Goal: Task Accomplishment & Management: Use online tool/utility

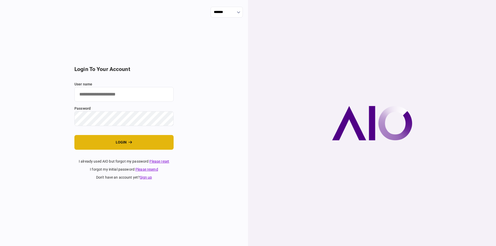
type input "*********"
click at [169, 139] on button "login" at bounding box center [123, 142] width 99 height 15
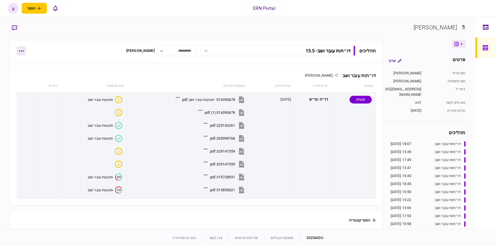
click at [18, 48] on button "button" at bounding box center [21, 50] width 9 height 9
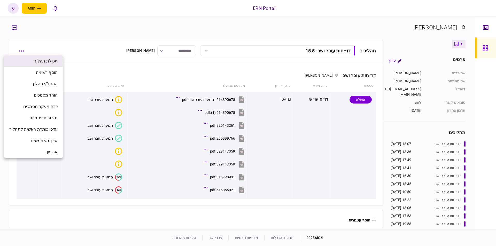
click at [49, 59] on span "תכולת תהליך" at bounding box center [45, 61] width 23 height 6
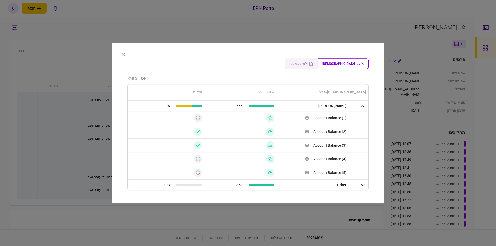
click at [125, 49] on section "לפי ישות לפי סוג מסמך מקרא ישות/פריט איסוף תיקוף ענבל נזריאן 5/5 2/5 Account Ba…" at bounding box center [248, 123] width 272 height 161
click at [124, 51] on section "לפי ישות לפי סוג מסמך מקרא ישות/פריט איסוף תיקוף ענבל נזריאן 5/5 2/5 Account Ba…" at bounding box center [248, 123] width 272 height 161
click at [123, 53] on icon at bounding box center [123, 54] width 3 height 3
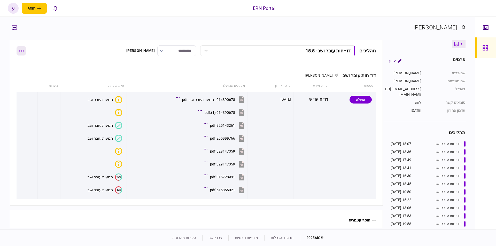
click at [21, 51] on icon "button" at bounding box center [21, 50] width 5 height 1
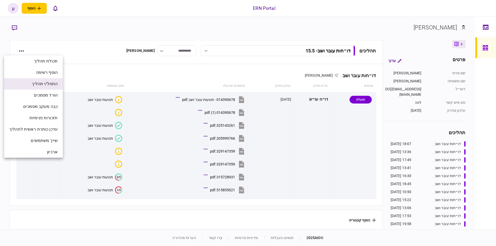
click at [58, 84] on span "התחל/י תהליך" at bounding box center [45, 84] width 26 height 6
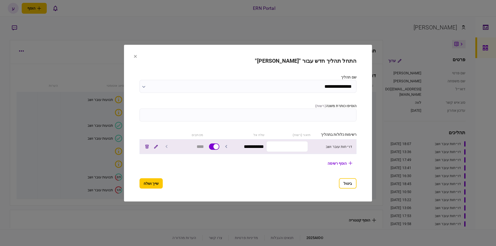
click at [284, 141] on input "text" at bounding box center [287, 146] width 42 height 11
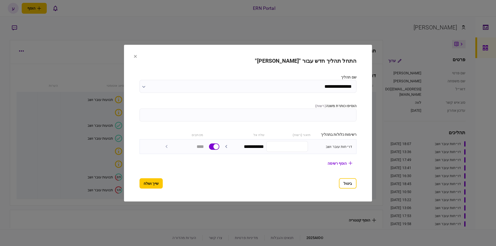
click at [312, 90] on input "**********" at bounding box center [247, 86] width 217 height 13
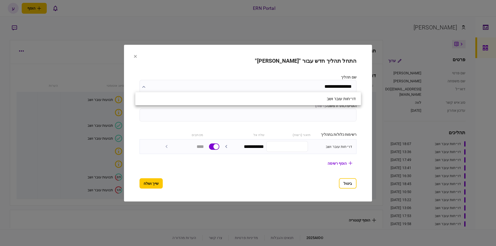
click at [315, 112] on div at bounding box center [248, 123] width 496 height 246
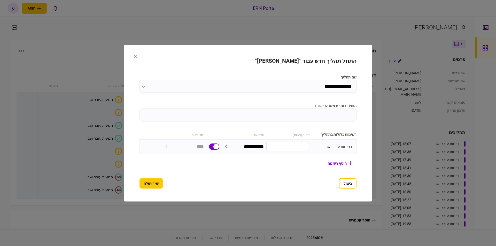
click at [315, 112] on input "הוסיפו כותרת משנה ( רשות )" at bounding box center [247, 114] width 217 height 13
type input "******"
click at [142, 181] on button "שייך ושלח" at bounding box center [150, 183] width 23 height 10
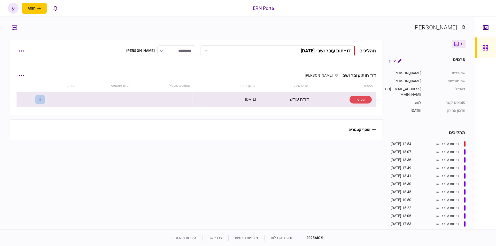
click at [41, 99] on icon "button" at bounding box center [39, 99] width 1 height 5
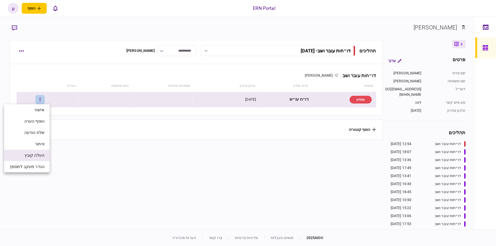
click at [38, 155] on span "העלה קובץ" at bounding box center [35, 155] width 20 height 6
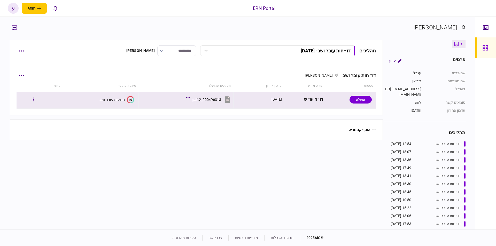
click at [124, 99] on button "1/3 תנועות עובר ושב" at bounding box center [116, 99] width 35 height 7
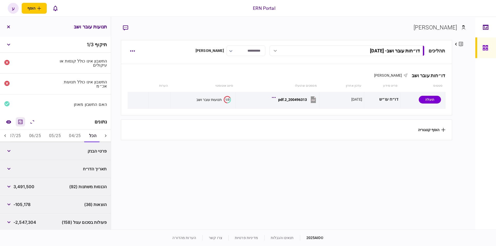
click at [19, 119] on icon "מחשבון" at bounding box center [20, 122] width 6 height 6
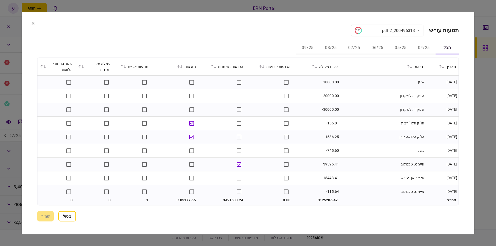
click at [375, 49] on button "06/25" at bounding box center [376, 48] width 23 height 12
click at [317, 67] on icon at bounding box center [315, 67] width 3 height 4
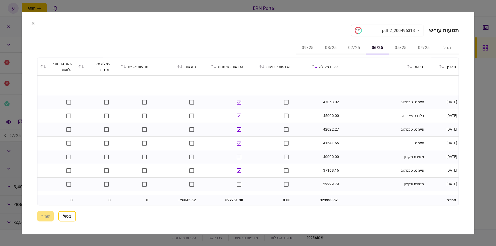
scroll to position [146, 0]
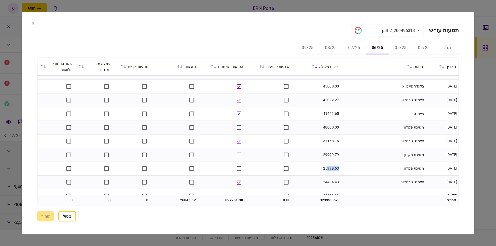
drag, startPoint x: 328, startPoint y: 170, endPoint x: 340, endPoint y: 170, distance: 11.9
click at [340, 170] on td "25999.63" at bounding box center [316, 169] width 47 height 14
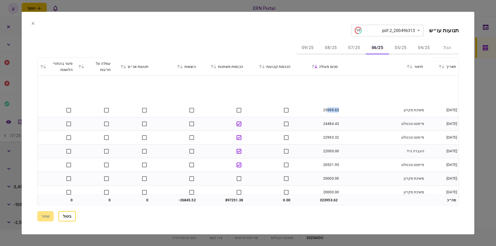
scroll to position [263, 0]
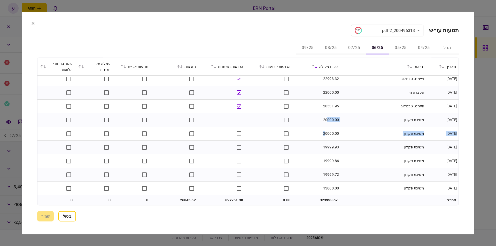
drag, startPoint x: 327, startPoint y: 115, endPoint x: 326, endPoint y: 128, distance: 12.9
click at [330, 122] on td "20000.00" at bounding box center [316, 120] width 47 height 14
drag, startPoint x: 326, startPoint y: 185, endPoint x: 295, endPoint y: 167, distance: 35.4
click at [337, 185] on td "13000.00" at bounding box center [316, 188] width 47 height 14
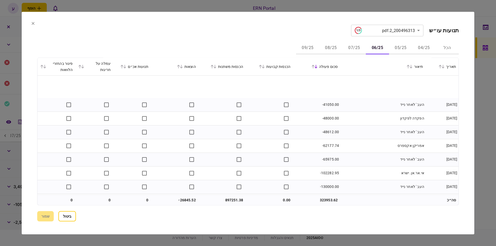
scroll to position [1373, 0]
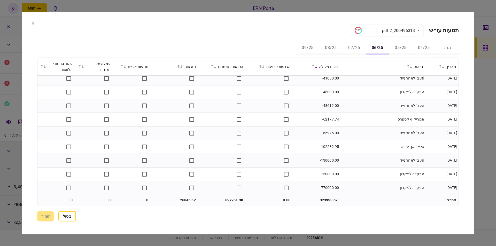
click at [347, 45] on button "07/25" at bounding box center [353, 48] width 23 height 12
click at [333, 50] on button "08/25" at bounding box center [330, 48] width 23 height 12
click at [309, 48] on button "09/25" at bounding box center [307, 48] width 23 height 12
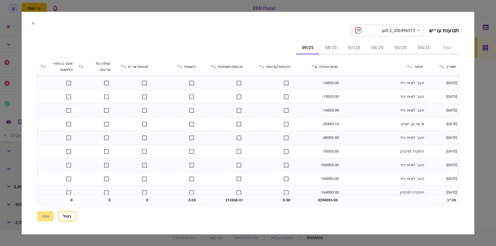
scroll to position [415, 0]
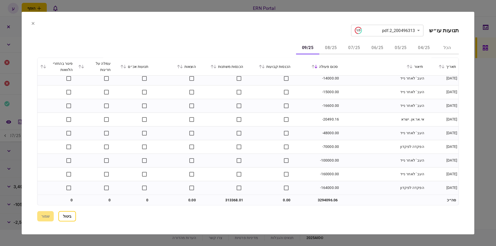
click at [33, 23] on icon at bounding box center [33, 23] width 3 height 3
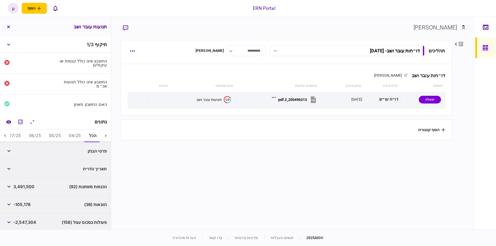
click at [6, 135] on icon at bounding box center [5, 135] width 2 height 3
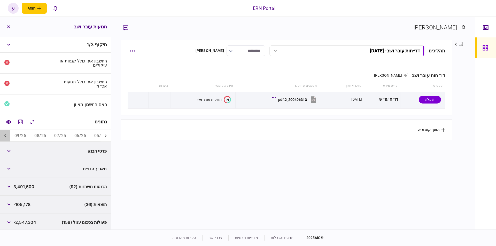
click at [6, 135] on icon at bounding box center [5, 135] width 2 height 3
click at [83, 134] on button "06/25" at bounding box center [80, 136] width 20 height 12
click at [17, 150] on span "897,251" at bounding box center [20, 151] width 15 height 6
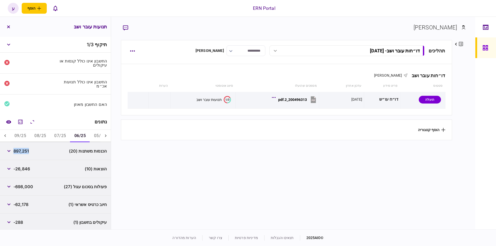
click at [17, 150] on span "897,251" at bounding box center [20, 151] width 15 height 6
copy span "897,251"
click at [26, 168] on span "-26,846" at bounding box center [21, 169] width 17 height 6
copy span "26,846"
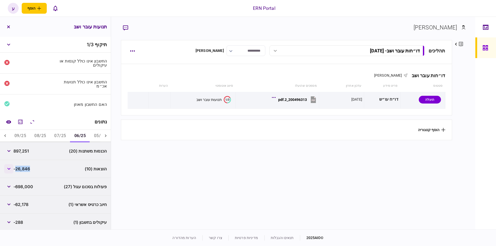
click at [11, 166] on button "button" at bounding box center [8, 168] width 9 height 9
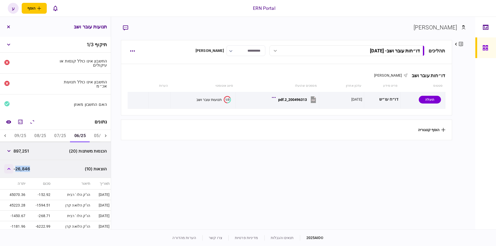
click at [11, 166] on button "button" at bounding box center [8, 168] width 9 height 9
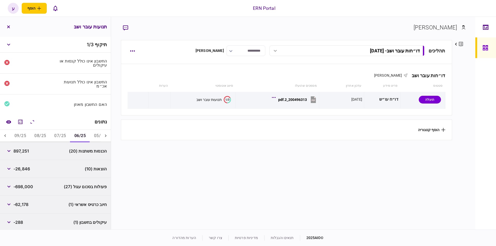
click at [18, 224] on span "-288" at bounding box center [18, 222] width 10 height 6
click at [125, 171] on section "תהליכים דו״חות עובר ושב - 8.9.25 דו״חות עובר ושב - 8.9.25 12:54 08/09/2025 דו״ח…" at bounding box center [286, 134] width 331 height 188
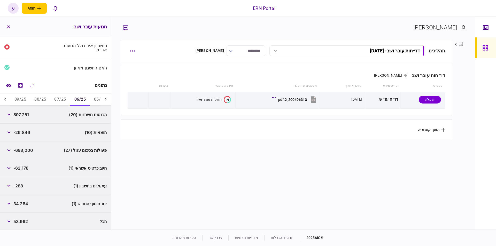
click at [24, 201] on span "34,284" at bounding box center [20, 204] width 15 height 6
copy span "34,284"
click at [58, 96] on button "07/25" at bounding box center [60, 99] width 20 height 12
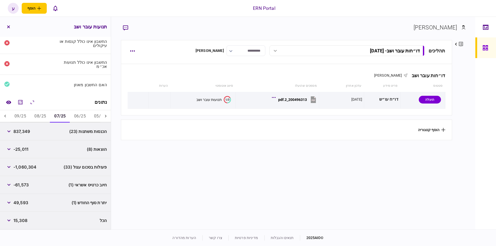
scroll to position [19, 0]
click at [21, 133] on span "837,349" at bounding box center [21, 132] width 17 height 6
copy span "837,349"
click at [23, 150] on span "-25,011" at bounding box center [20, 150] width 15 height 6
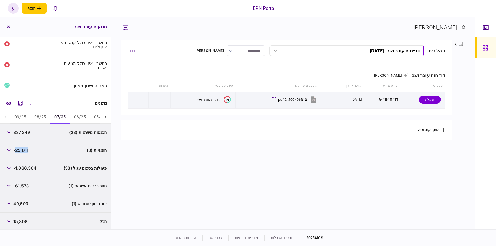
click at [23, 150] on span "-25,011" at bounding box center [20, 150] width 15 height 6
copy span "25,011"
click at [19, 201] on span "49,593" at bounding box center [20, 204] width 15 height 6
copy span "49,593"
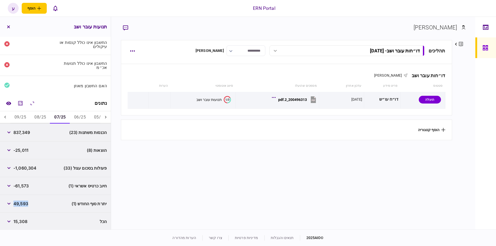
click at [34, 119] on button "08/25" at bounding box center [40, 117] width 20 height 12
click at [24, 131] on span "816,354" at bounding box center [21, 132] width 17 height 6
copy span "816,354"
click at [26, 148] on span "-25,103" at bounding box center [20, 150] width 15 height 6
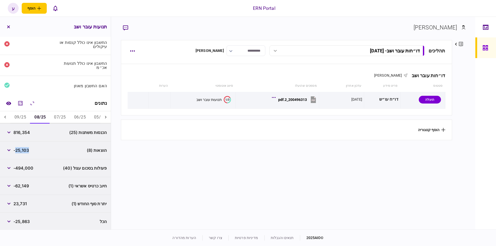
click at [26, 148] on span "-25,103" at bounding box center [20, 150] width 15 height 6
copy span "25,103"
click at [26, 202] on span "23,731" at bounding box center [19, 204] width 13 height 6
copy span "23,731"
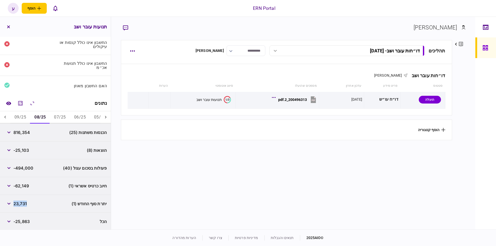
click at [22, 121] on button "09/25" at bounding box center [20, 117] width 20 height 12
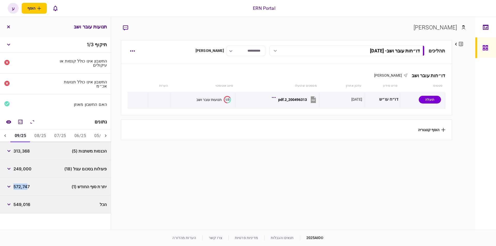
scroll to position [0, 0]
click at [23, 149] on span "313,368" at bounding box center [21, 151] width 16 height 6
copy span "313,368"
click at [24, 186] on span "572,747" at bounding box center [21, 187] width 16 height 6
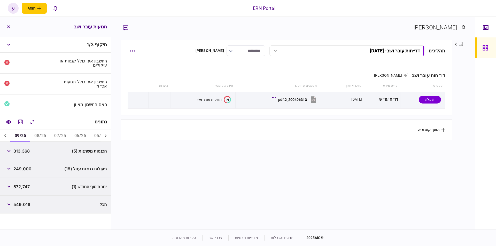
click at [24, 186] on span "572,747" at bounding box center [21, 187] width 16 height 6
click at [86, 133] on button "06/25" at bounding box center [80, 136] width 20 height 12
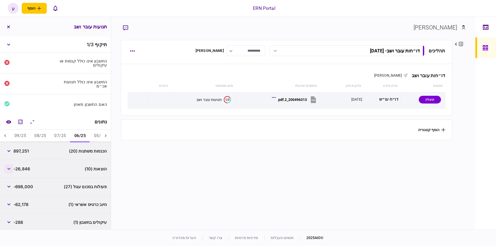
click at [5, 169] on button "button" at bounding box center [8, 168] width 9 height 9
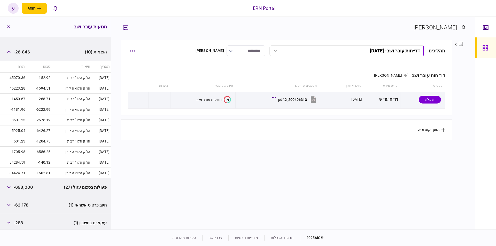
scroll to position [39, 0]
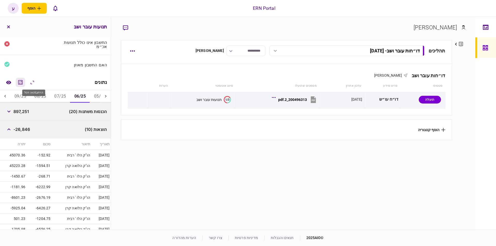
click at [23, 79] on icon "מחשבון" at bounding box center [20, 82] width 6 height 6
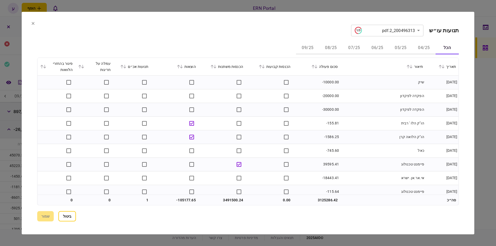
click at [374, 47] on button "06/25" at bounding box center [376, 48] width 23 height 12
click at [183, 68] on icon at bounding box center [181, 67] width 3 height 4
click at [317, 67] on icon at bounding box center [315, 67] width 3 height 4
click at [314, 66] on icon at bounding box center [312, 67] width 3 height 4
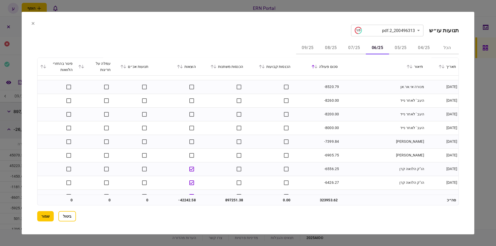
scroll to position [380, 0]
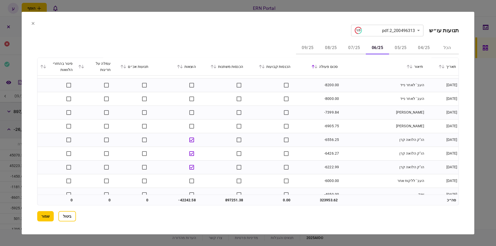
click at [356, 47] on button "07/25" at bounding box center [353, 48] width 23 height 12
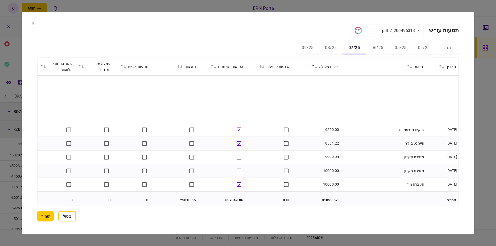
scroll to position [1229, 0]
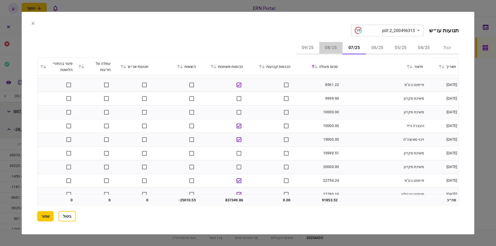
click at [335, 45] on button "08/25" at bounding box center [330, 48] width 23 height 12
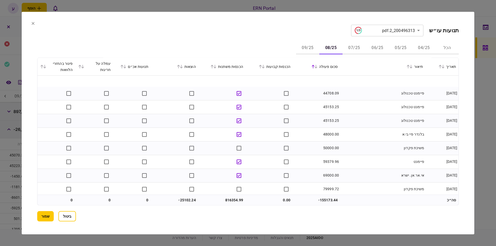
scroll to position [1537, 0]
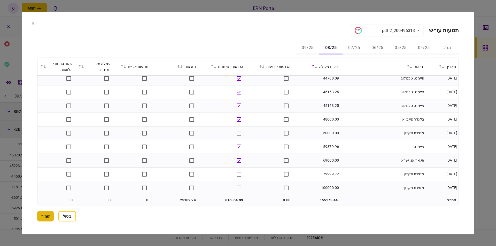
click at [47, 216] on button "שמור" at bounding box center [45, 216] width 17 height 10
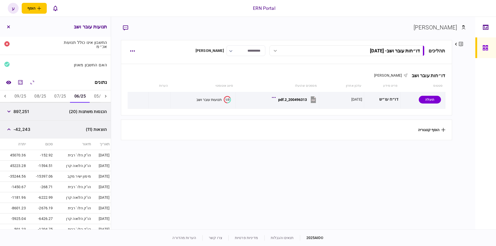
click at [22, 128] on span "-42,243" at bounding box center [21, 129] width 17 height 6
click at [22, 127] on span "-42,243" at bounding box center [21, 129] width 17 height 6
click at [23, 78] on button "מחשבון" at bounding box center [20, 82] width 9 height 9
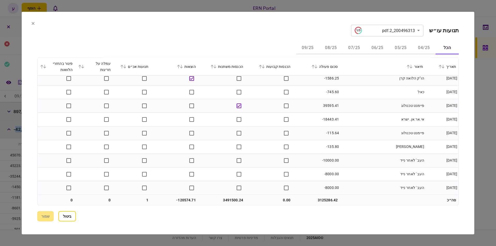
scroll to position [117, 0]
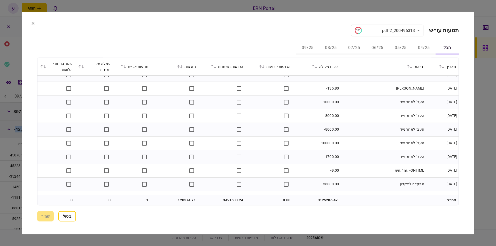
click at [375, 49] on button "06/25" at bounding box center [376, 48] width 23 height 12
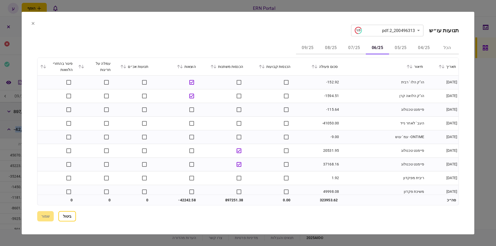
click at [314, 66] on button at bounding box center [314, 66] width 7 height 3
click at [315, 64] on div "סכום פעולה" at bounding box center [316, 66] width 42 height 6
click at [314, 67] on icon at bounding box center [312, 67] width 3 height 4
click at [360, 159] on td "העב ' לאחר נייד" at bounding box center [382, 164] width 85 height 14
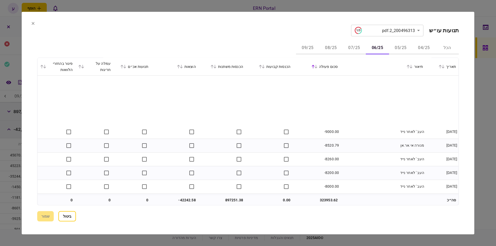
scroll to position [351, 0]
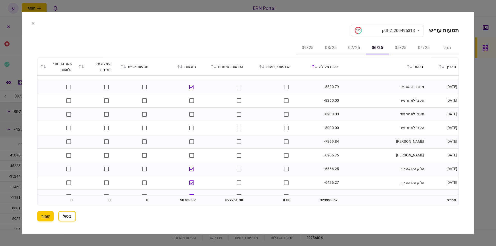
click at [357, 45] on button "07/25" at bounding box center [353, 48] width 23 height 12
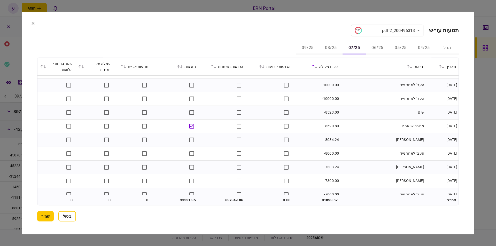
click at [332, 48] on button "08/25" at bounding box center [330, 48] width 23 height 12
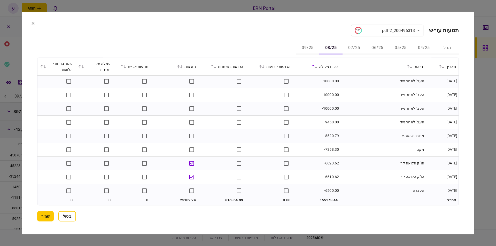
scroll to position [468, 0]
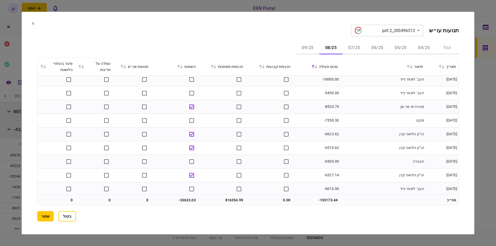
click at [305, 46] on button "09/25" at bounding box center [307, 48] width 23 height 12
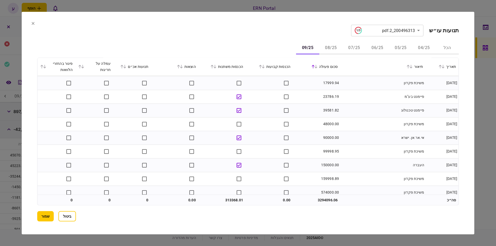
scroll to position [415, 0]
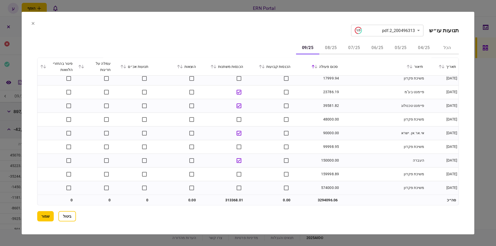
click at [220, 121] on td at bounding box center [221, 120] width 47 height 14
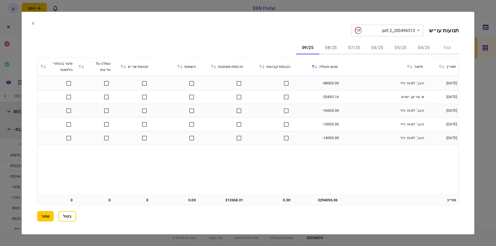
scroll to position [0, 0]
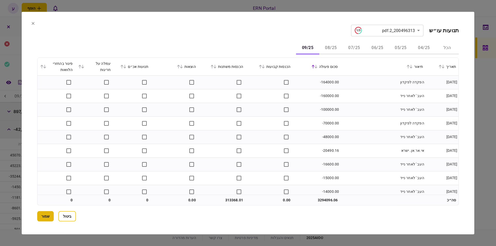
click at [50, 219] on button "שמור" at bounding box center [45, 216] width 17 height 10
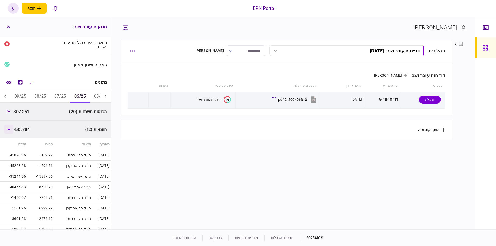
click at [9, 128] on icon "button" at bounding box center [8, 129] width 3 height 2
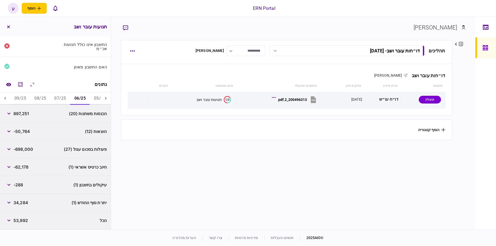
scroll to position [36, 0]
click at [26, 134] on span "-50,764" at bounding box center [21, 132] width 17 height 6
click at [25, 133] on span "-50,764" at bounding box center [21, 132] width 17 height 6
drag, startPoint x: 59, startPoint y: 98, endPoint x: 33, endPoint y: 122, distance: 35.5
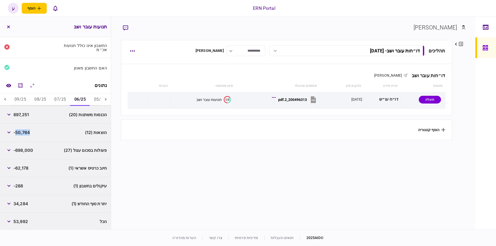
click at [59, 98] on button "07/25" at bounding box center [60, 99] width 20 height 12
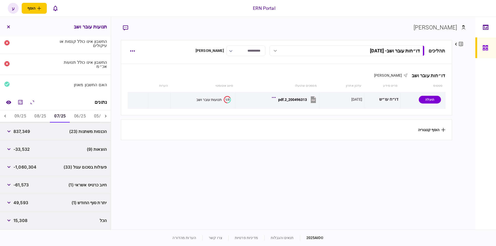
scroll to position [19, 0]
click at [21, 148] on span "-33,532" at bounding box center [21, 150] width 16 height 6
click at [42, 117] on button "08/25" at bounding box center [40, 117] width 20 height 12
click at [28, 146] on div "-33,624" at bounding box center [17, 150] width 26 height 9
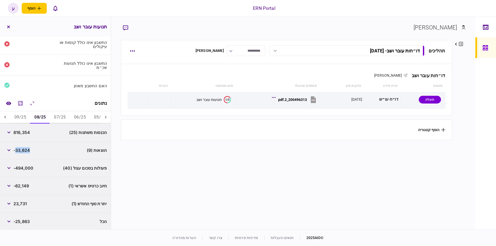
click at [28, 146] on div "-33,624" at bounding box center [17, 150] width 26 height 9
click at [4, 26] on div "תנועות עובר ושב" at bounding box center [55, 27] width 111 height 20
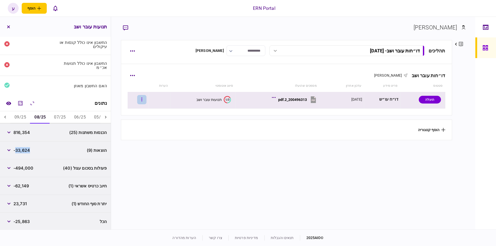
click at [143, 101] on button "button" at bounding box center [141, 99] width 9 height 9
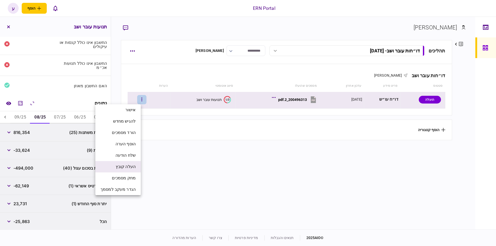
click at [125, 166] on span "העלה קובץ" at bounding box center [126, 167] width 20 height 6
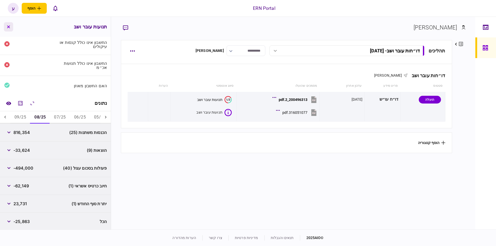
click at [10, 23] on button "button" at bounding box center [8, 26] width 9 height 9
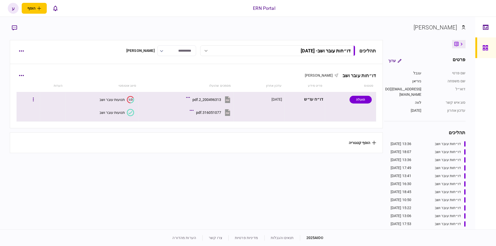
click at [127, 115] on icon at bounding box center [130, 112] width 7 height 7
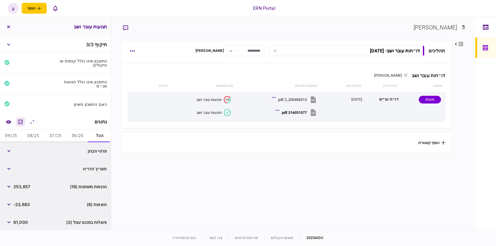
click at [21, 120] on icon "מחשבון" at bounding box center [20, 122] width 4 height 4
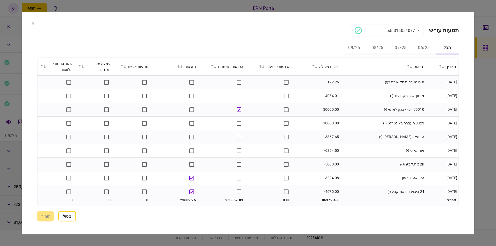
click at [407, 45] on button "07/25" at bounding box center [400, 48] width 23 height 12
click at [419, 45] on button "06/25" at bounding box center [423, 48] width 23 height 12
click at [323, 68] on div "סכום פעולה" at bounding box center [316, 66] width 42 height 6
click at [318, 66] on button at bounding box center [314, 66] width 7 height 3
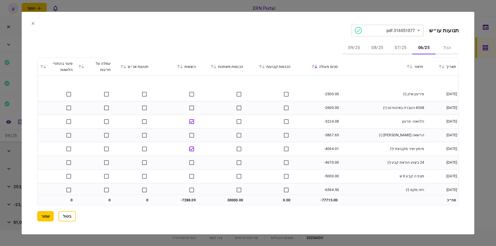
scroll to position [46, 0]
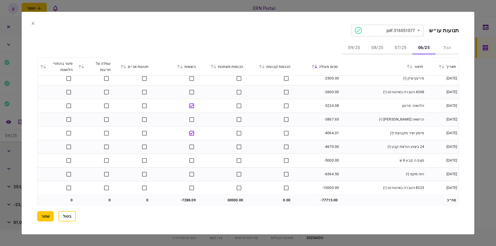
click at [391, 49] on button "07/25" at bounding box center [400, 48] width 23 height 12
click at [377, 44] on button "08/25" at bounding box center [376, 48] width 23 height 12
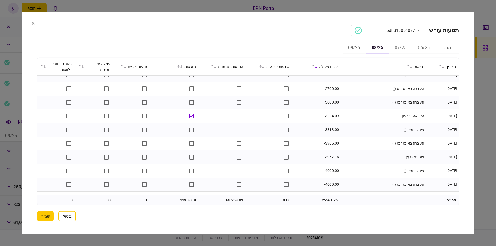
scroll to position [449, 0]
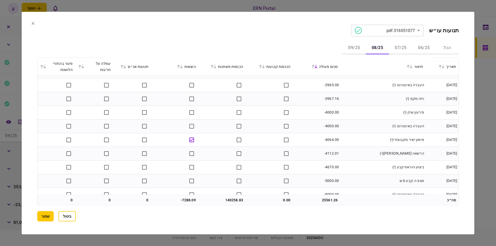
click at [354, 51] on button "09/25" at bounding box center [353, 48] width 23 height 12
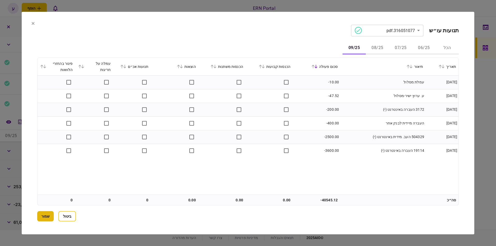
click at [51, 214] on button "שמור" at bounding box center [45, 216] width 17 height 10
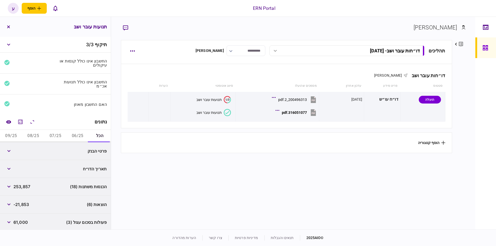
click at [75, 136] on button "06/25" at bounding box center [77, 136] width 22 height 12
click at [23, 150] on span "30,000" at bounding box center [20, 151] width 15 height 6
copy span "30,000"
drag, startPoint x: 29, startPoint y: 165, endPoint x: 25, endPoint y: 166, distance: 4.2
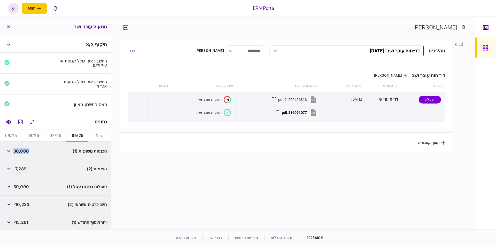
click at [29, 165] on div "הוצאות (2) -7,289" at bounding box center [55, 169] width 111 height 18
click at [25, 166] on span "-7,289" at bounding box center [19, 169] width 13 height 6
copy span "7,289"
click at [11, 165] on button "button" at bounding box center [8, 168] width 9 height 9
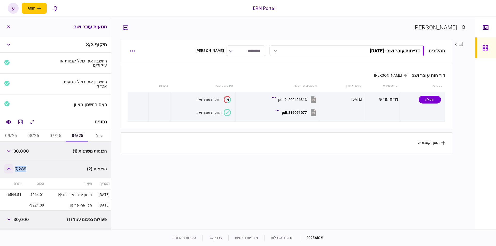
click at [11, 165] on button "button" at bounding box center [8, 168] width 9 height 9
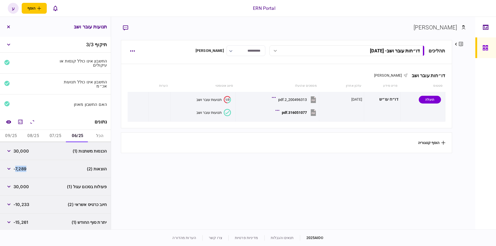
scroll to position [19, 0]
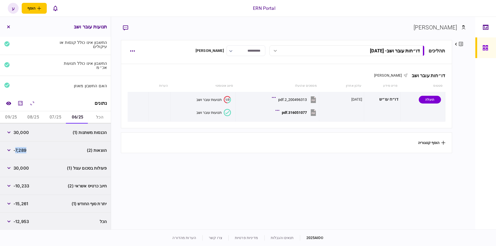
click at [25, 202] on span "-15,261" at bounding box center [20, 204] width 15 height 6
copy div "-15,261"
click at [60, 115] on button "07/25" at bounding box center [55, 117] width 22 height 12
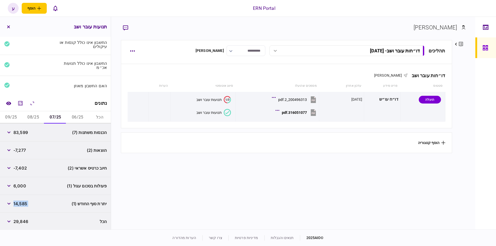
click at [20, 130] on span "83,599" at bounding box center [20, 132] width 14 height 6
copy span "83,599"
click at [24, 149] on span "-7,277" at bounding box center [19, 150] width 12 height 6
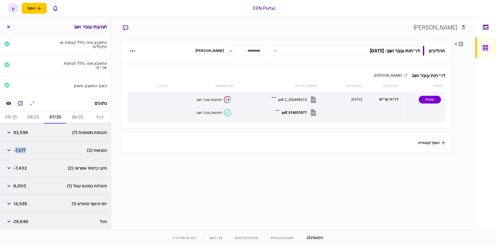
copy span "7,277"
click at [23, 201] on span "14,585" at bounding box center [20, 204] width 14 height 6
copy span "14,585"
click at [31, 118] on button "08/25" at bounding box center [33, 117] width 22 height 12
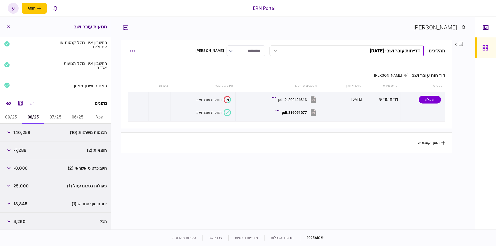
click at [17, 135] on div "140,258" at bounding box center [17, 132] width 26 height 9
click at [19, 131] on span "140,258" at bounding box center [21, 132] width 17 height 6
copy span "140,258"
click at [20, 148] on span "-7,289" at bounding box center [19, 150] width 13 height 6
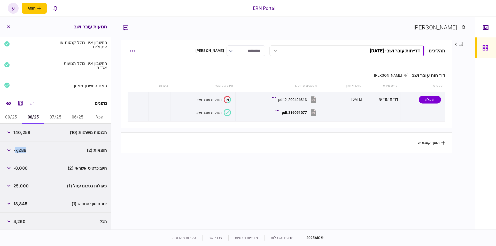
click at [20, 148] on span "-7,289" at bounding box center [19, 150] width 13 height 6
copy span "7,289"
click at [26, 201] on span "18,845" at bounding box center [20, 204] width 14 height 6
copy span "18,845"
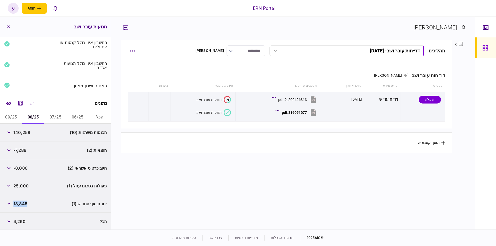
click at [15, 116] on button "09/25" at bounding box center [11, 117] width 22 height 12
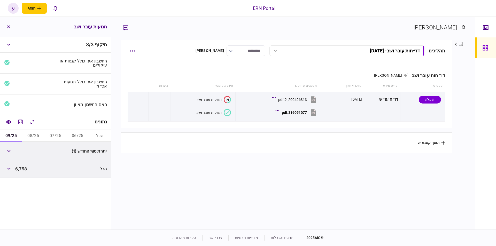
scroll to position [0, 0]
